Goal: Information Seeking & Learning: Learn about a topic

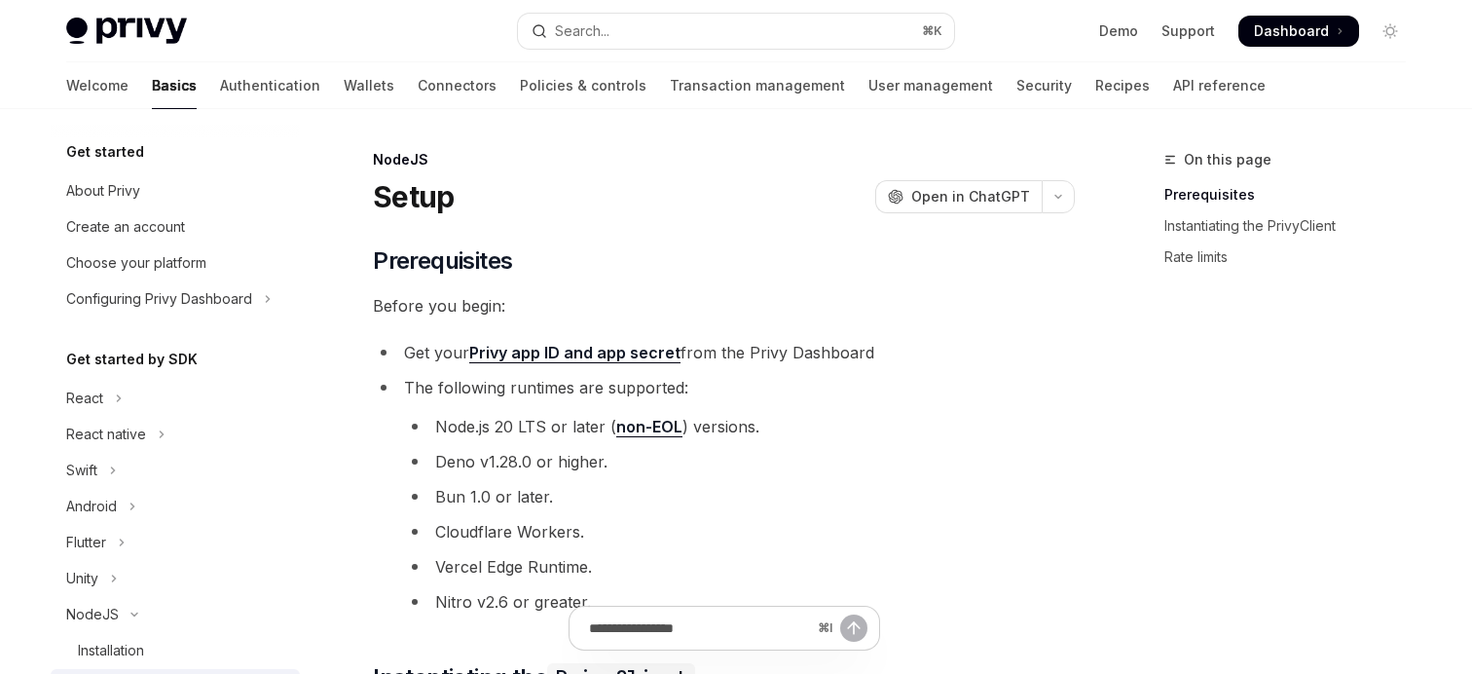
scroll to position [295, 0]
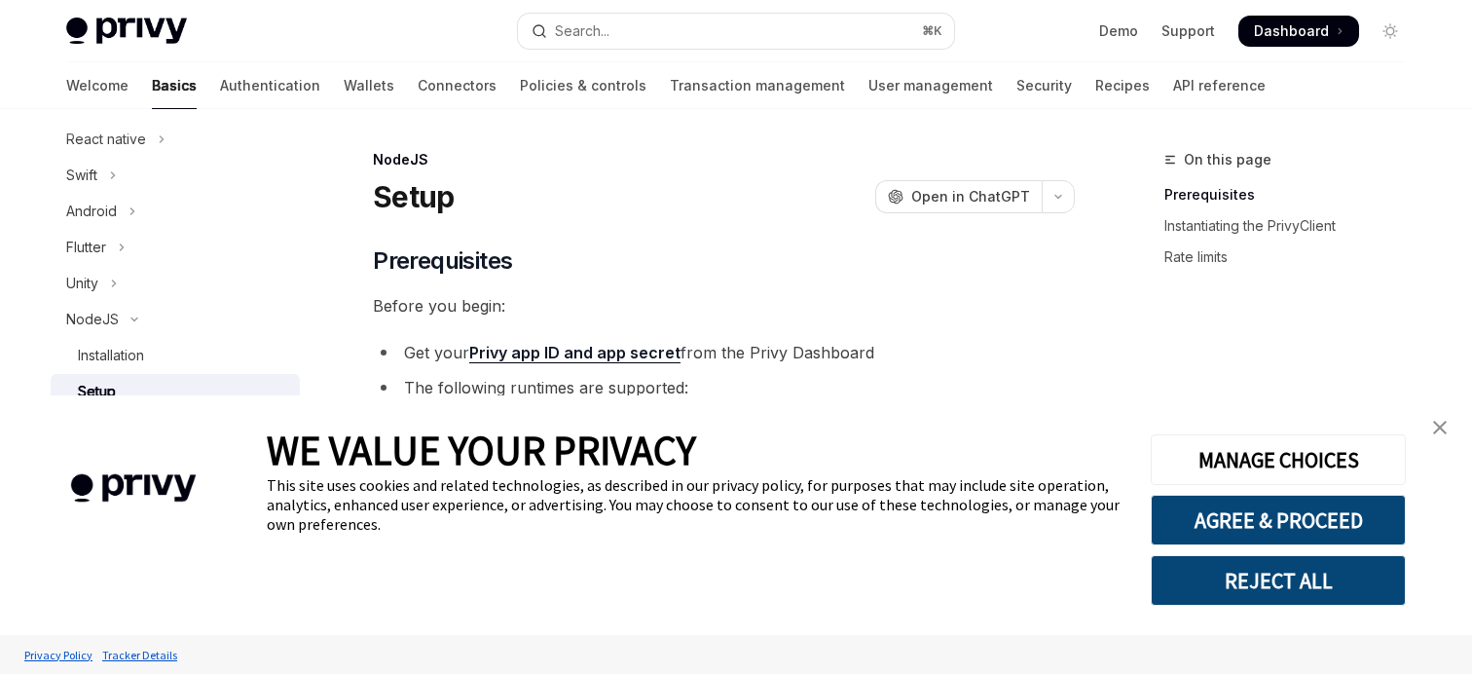
type textarea "*"
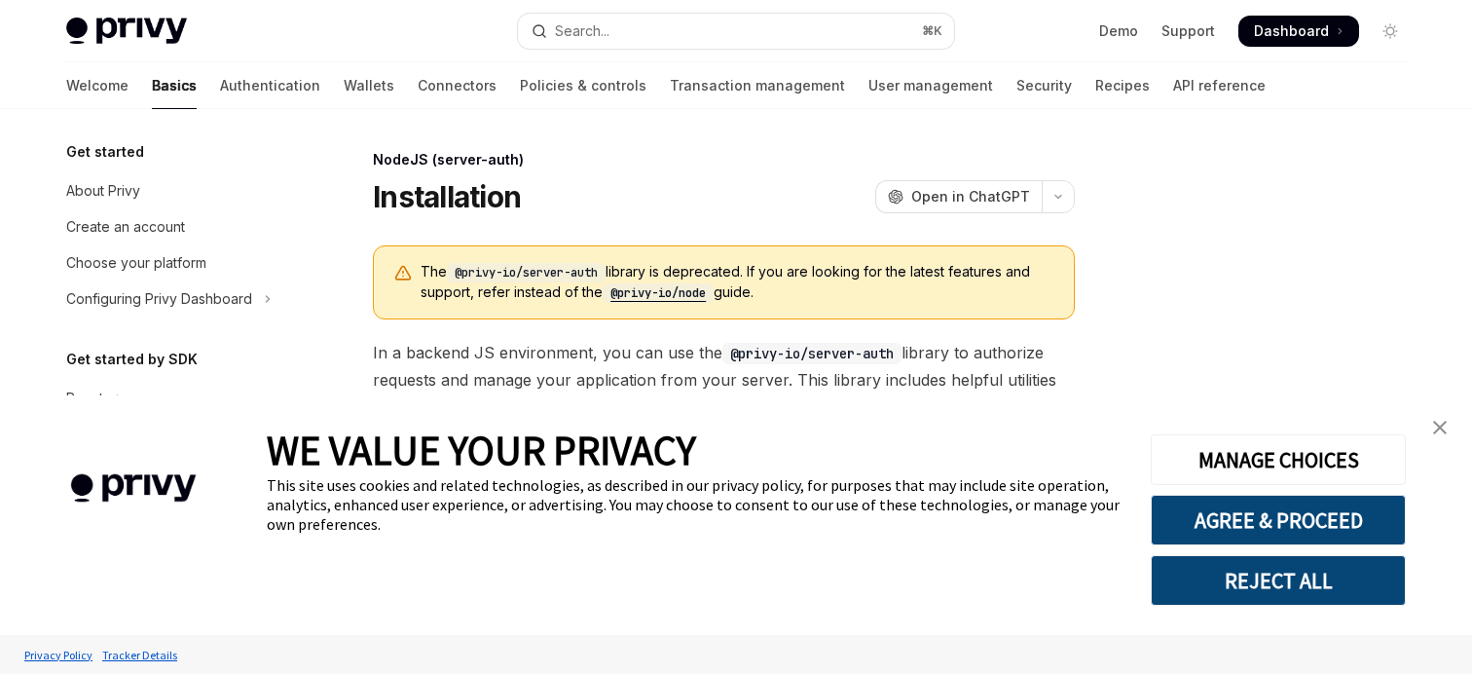
scroll to position [295, 0]
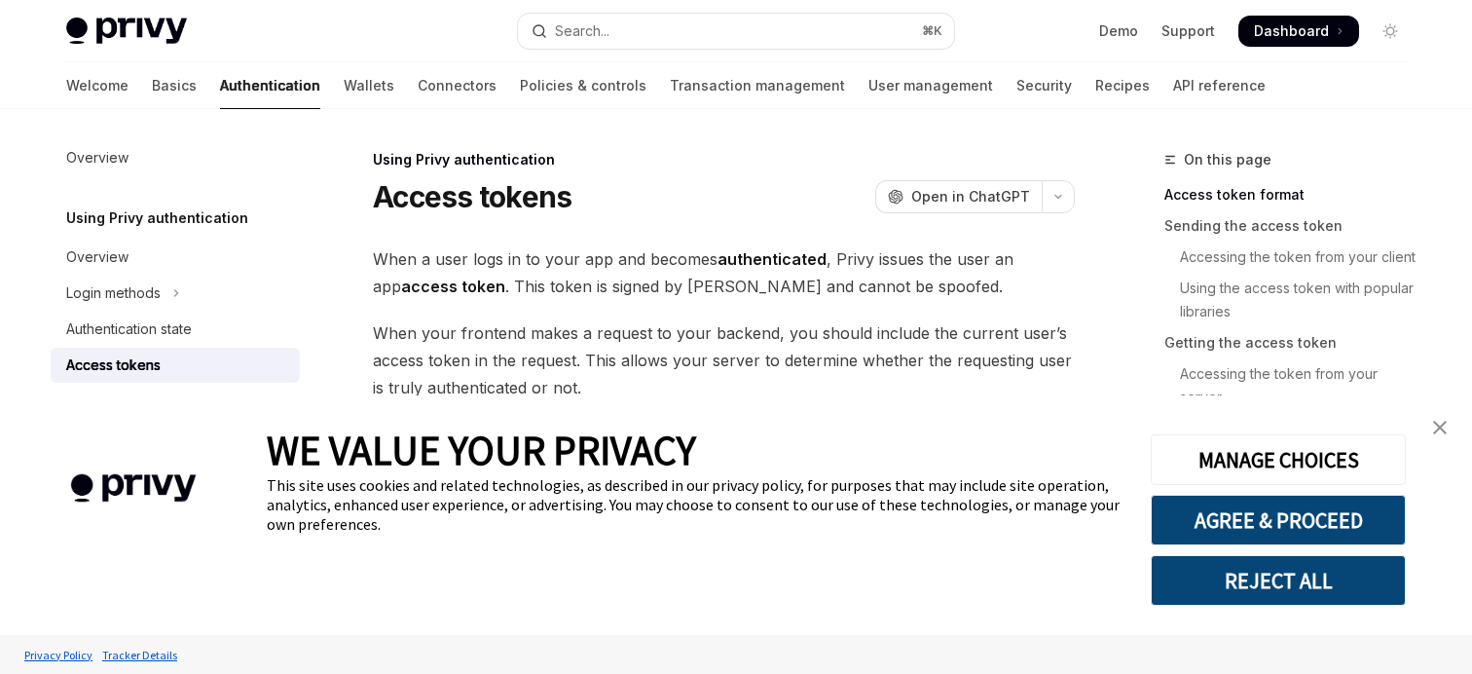
type textarea "*"
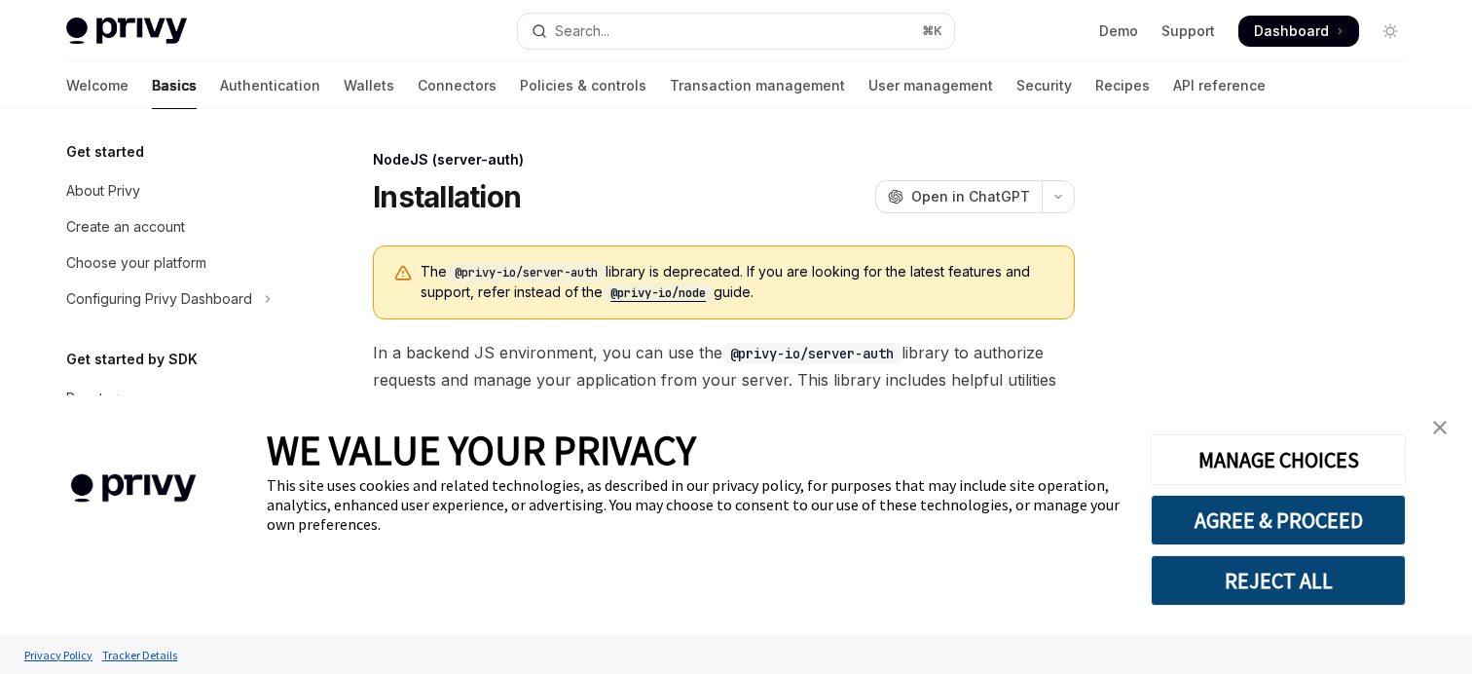
scroll to position [295, 0]
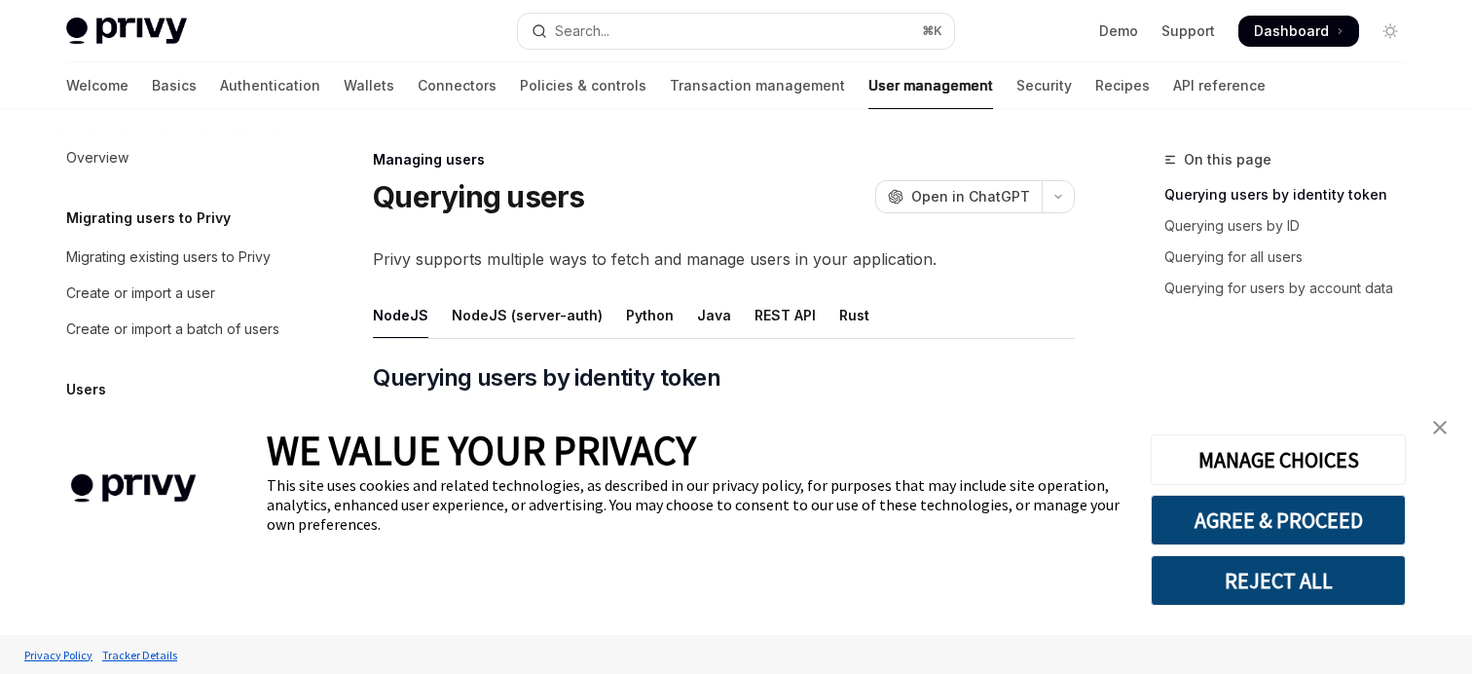
scroll to position [424, 0]
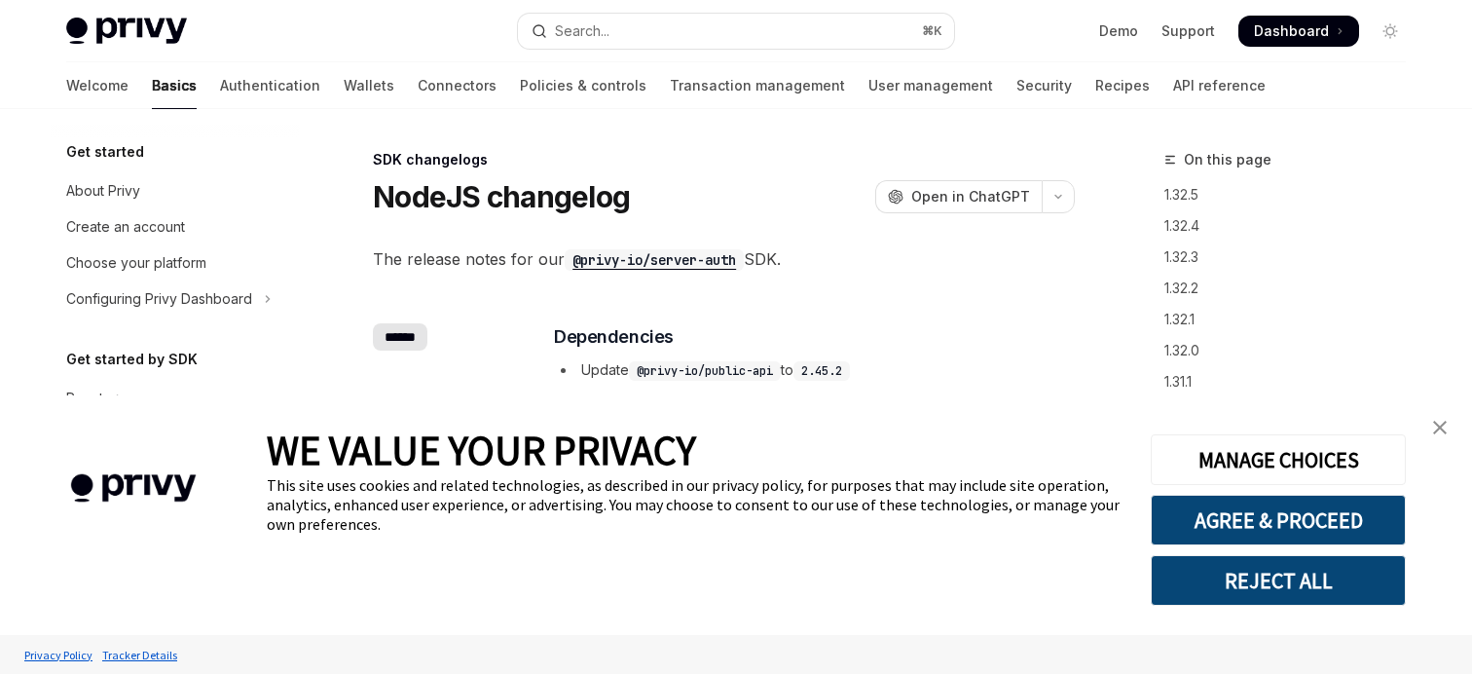
scroll to position [646, 0]
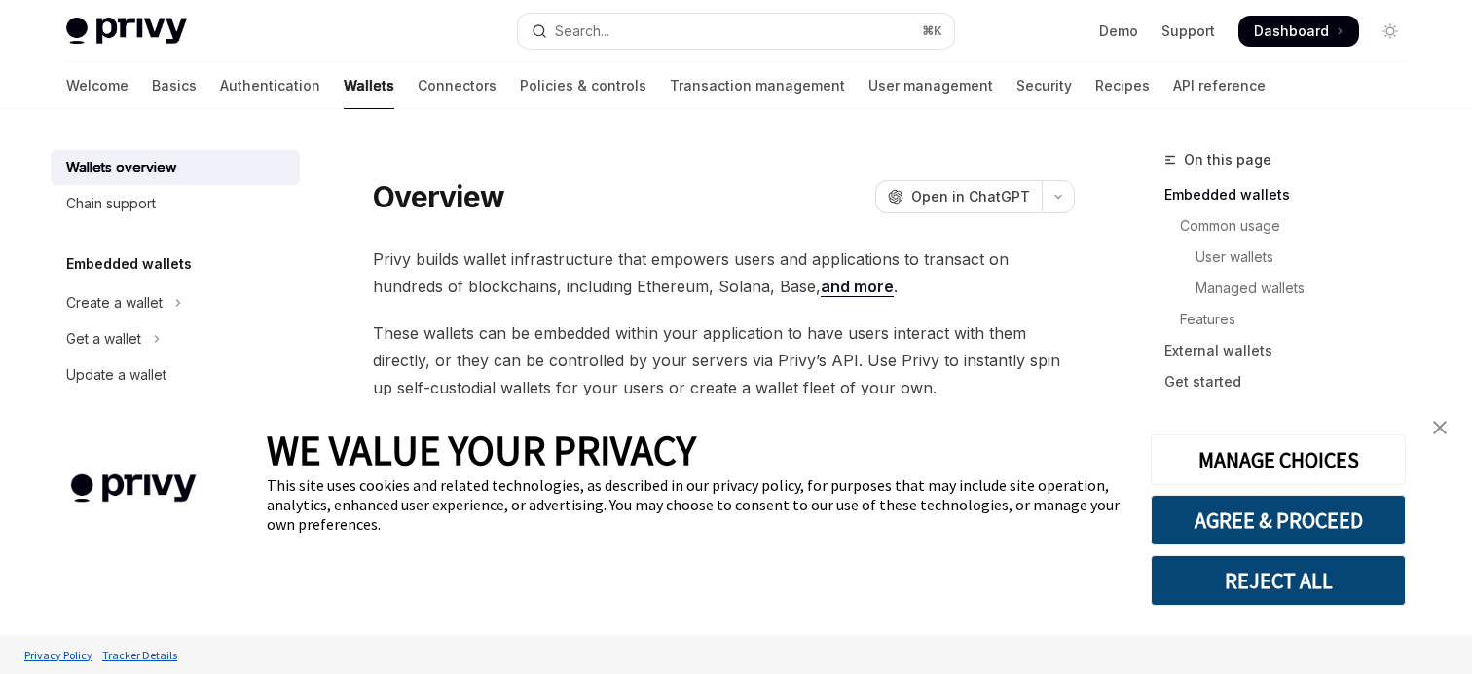
type textarea "*"
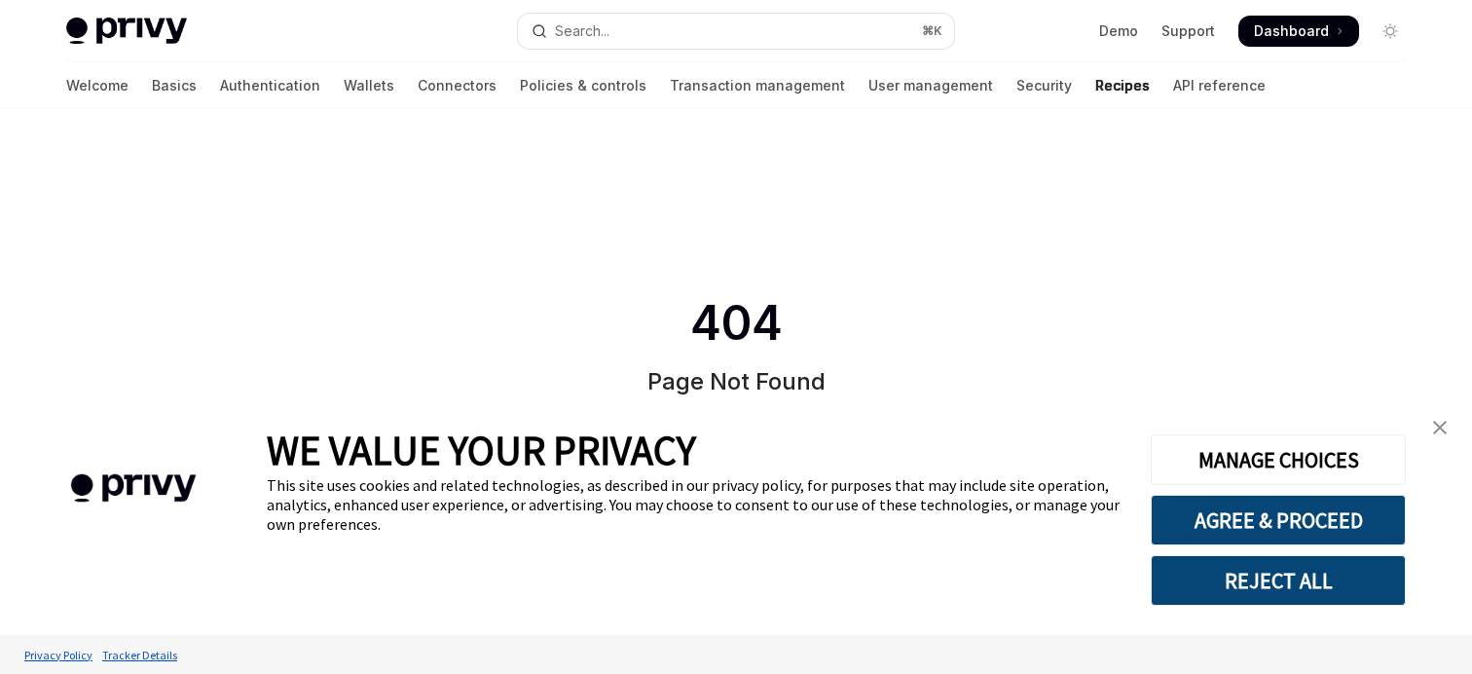
type textarea "*"
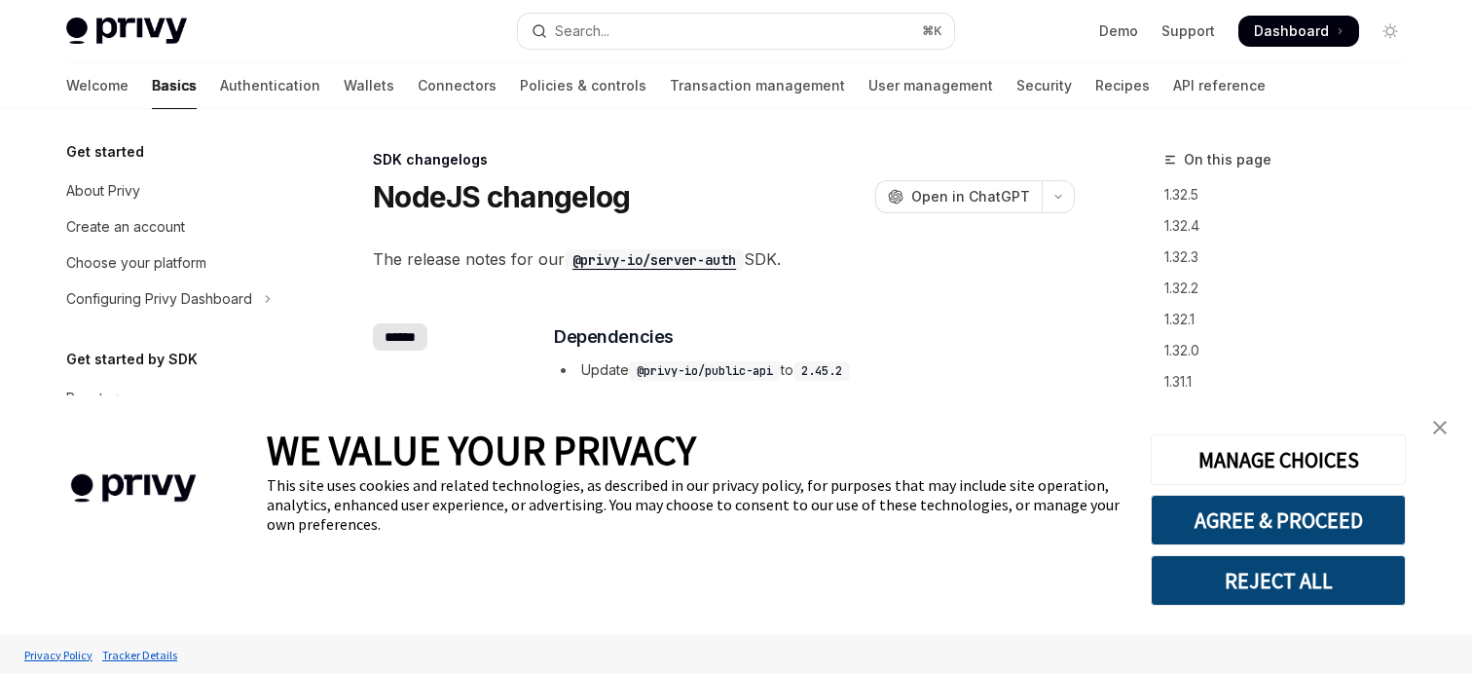
scroll to position [646, 0]
